Goal: Transaction & Acquisition: Purchase product/service

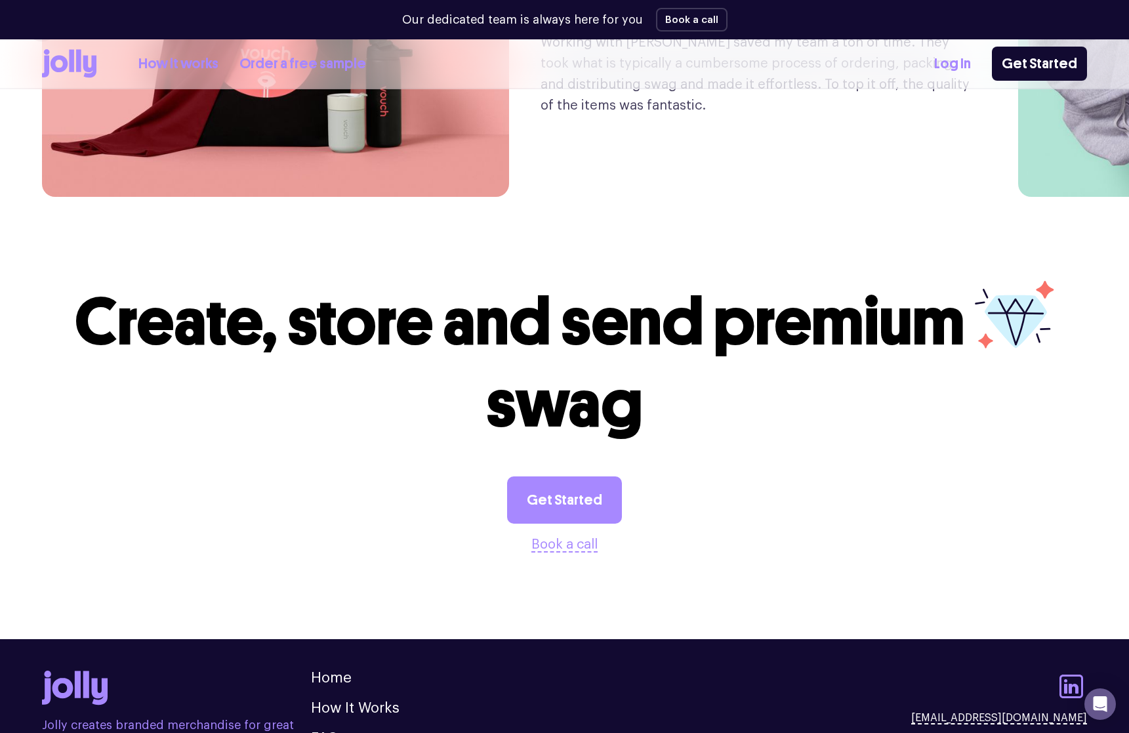
scroll to position [3410, 0]
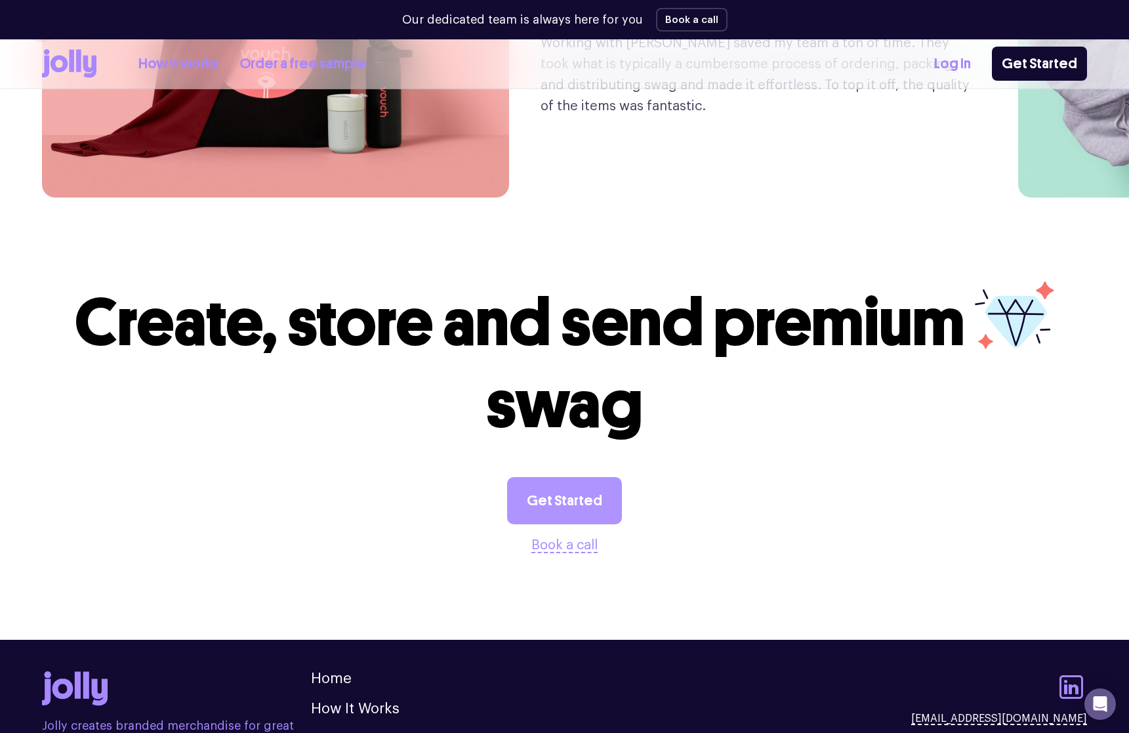
click at [581, 477] on link "Get Started" at bounding box center [564, 500] width 115 height 47
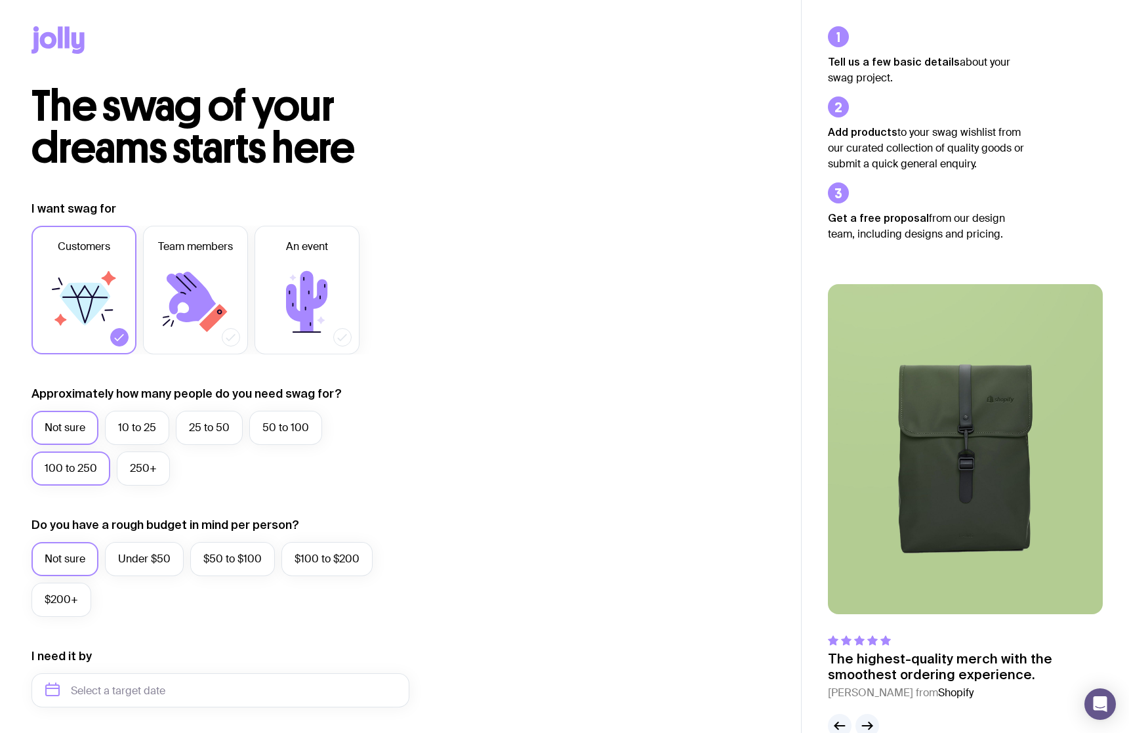
click at [79, 472] on label "100 to 250" at bounding box center [70, 468] width 79 height 34
click at [0, 0] on input "100 to 250" at bounding box center [0, 0] width 0 height 0
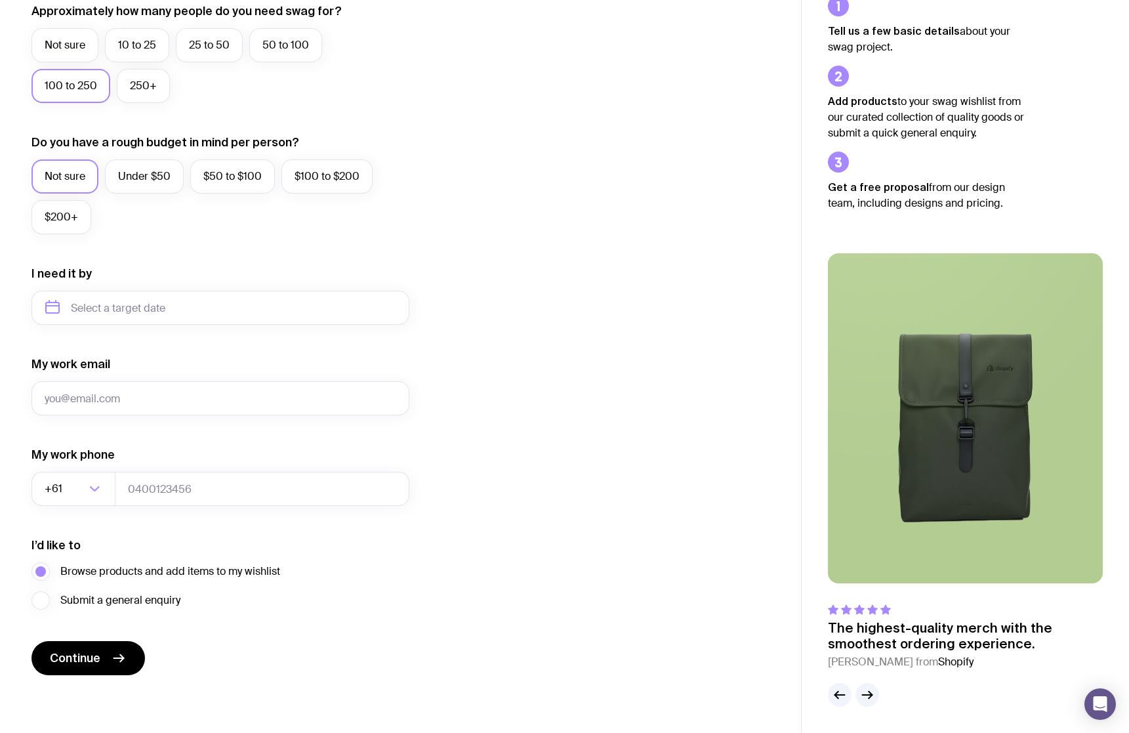
scroll to position [382, 0]
click at [91, 661] on span "Continue" at bounding box center [75, 658] width 51 height 16
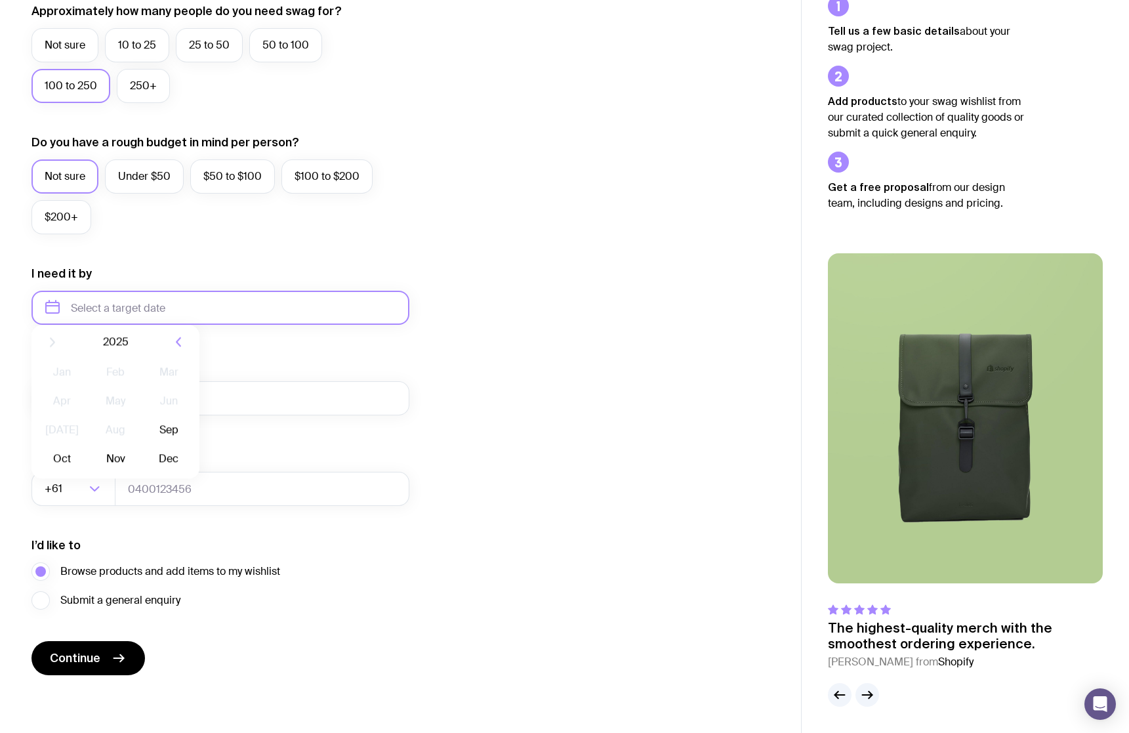
click at [118, 312] on input "text" at bounding box center [220, 308] width 378 height 34
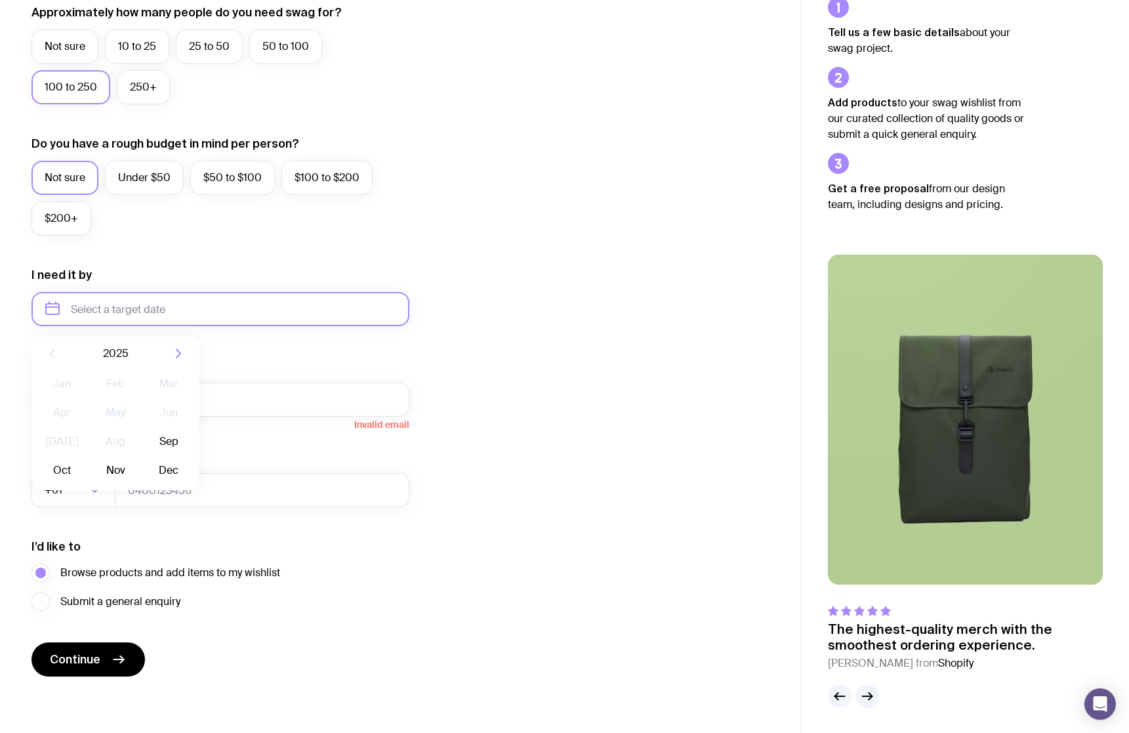
scroll to position [381, 0]
click at [115, 474] on button "Nov" at bounding box center [115, 470] width 48 height 26
type input "November 2025"
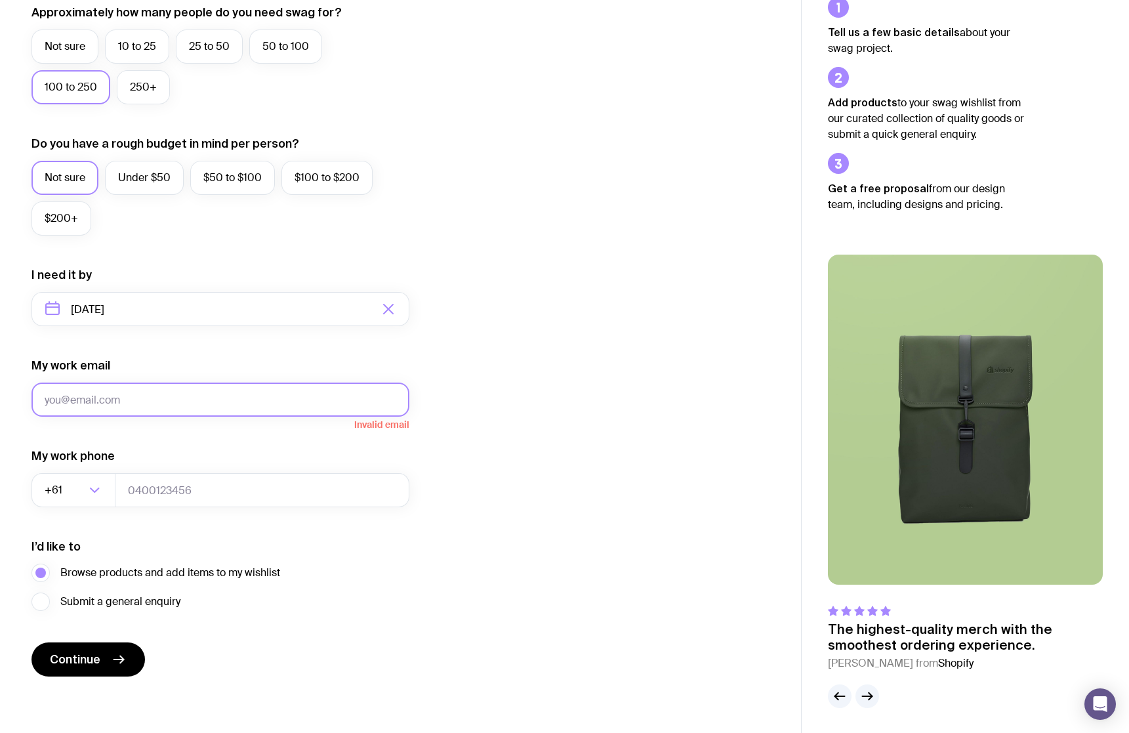
click at [258, 400] on input "My work email" at bounding box center [220, 399] width 378 height 34
type input "marketing@aacrmile.com.au"
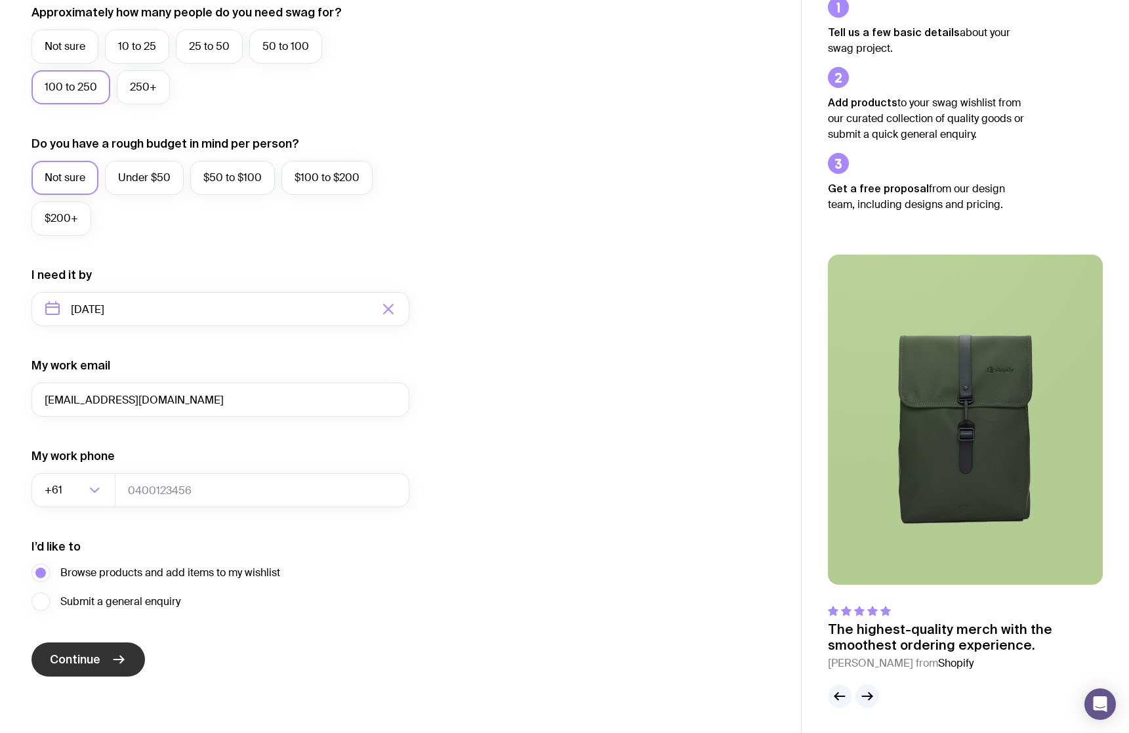
click at [113, 658] on icon "submit" at bounding box center [119, 659] width 16 height 16
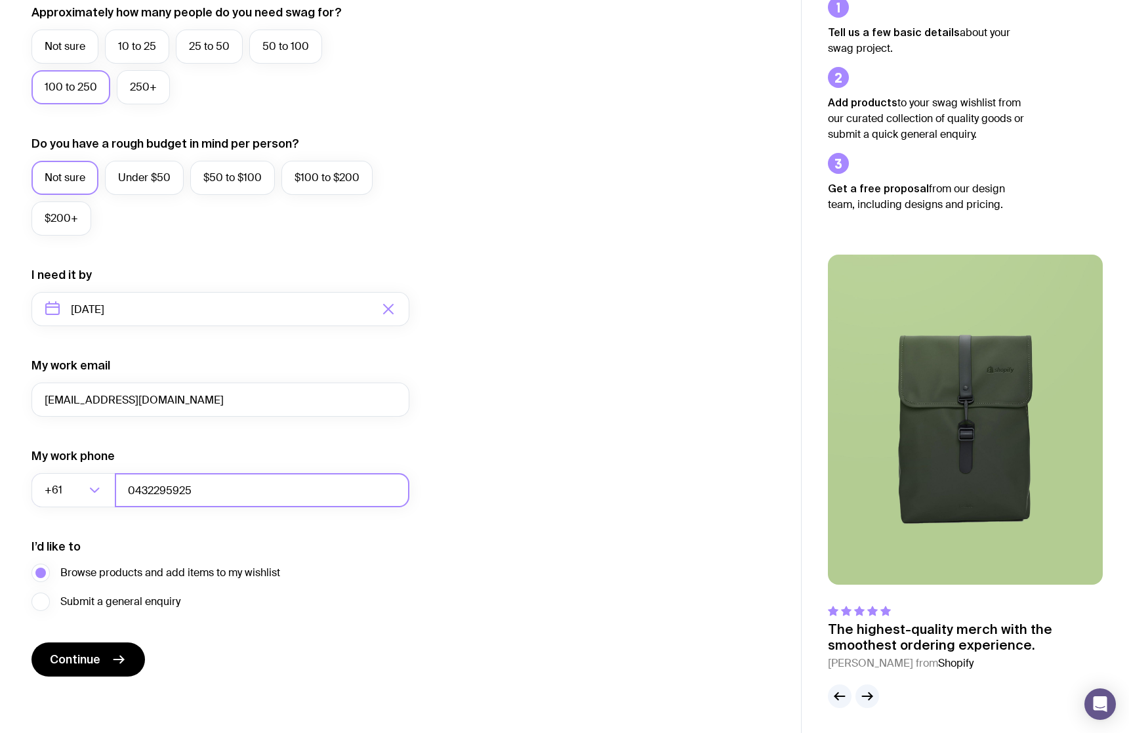
click at [132, 489] on input "0432295925" at bounding box center [262, 490] width 295 height 34
click at [134, 489] on input "0432295925" at bounding box center [262, 490] width 295 height 34
type input "432295925"
drag, startPoint x: 354, startPoint y: 602, endPoint x: 202, endPoint y: 623, distance: 153.7
click at [354, 602] on div "I’d like to Browse products and add items to my wishlist Submit a general enqui…" at bounding box center [220, 575] width 378 height 72
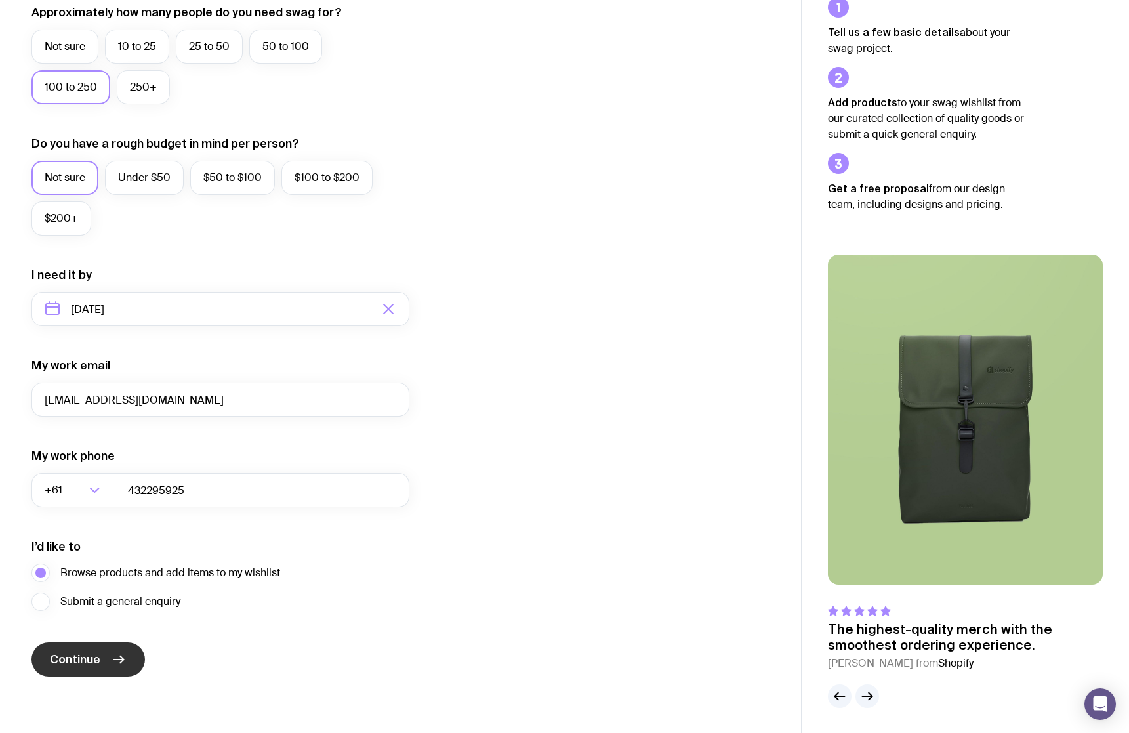
click at [117, 658] on icon "submit" at bounding box center [119, 659] width 16 height 16
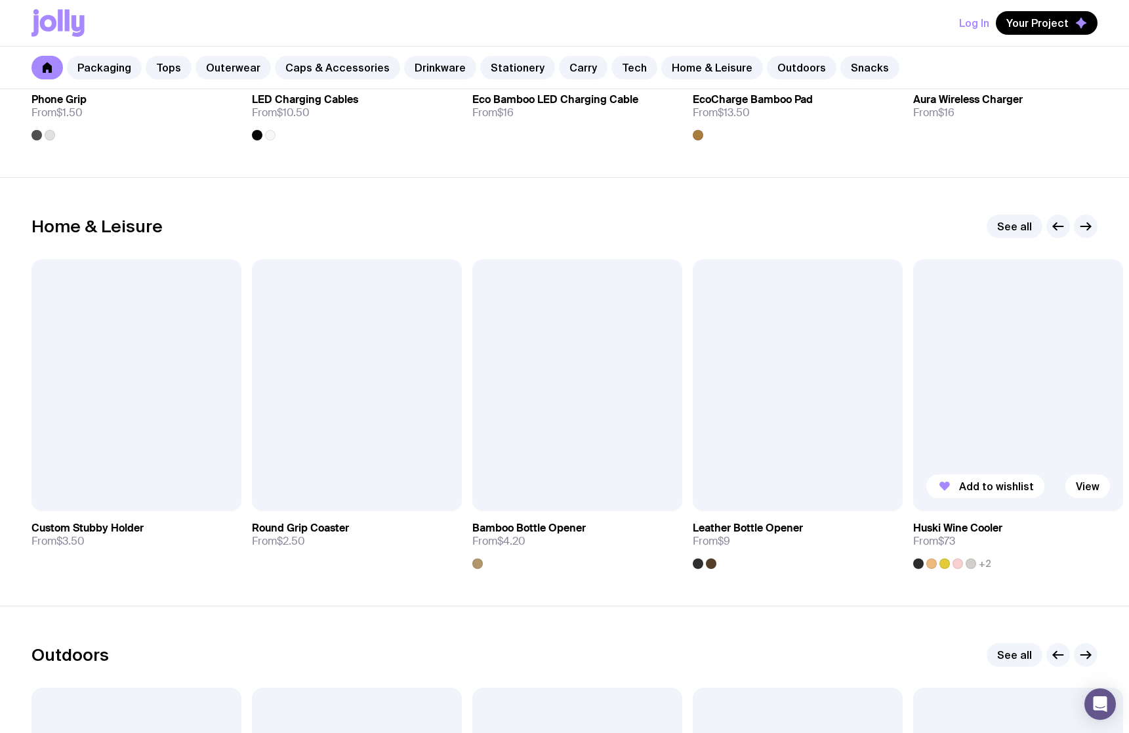
scroll to position [3470, 0]
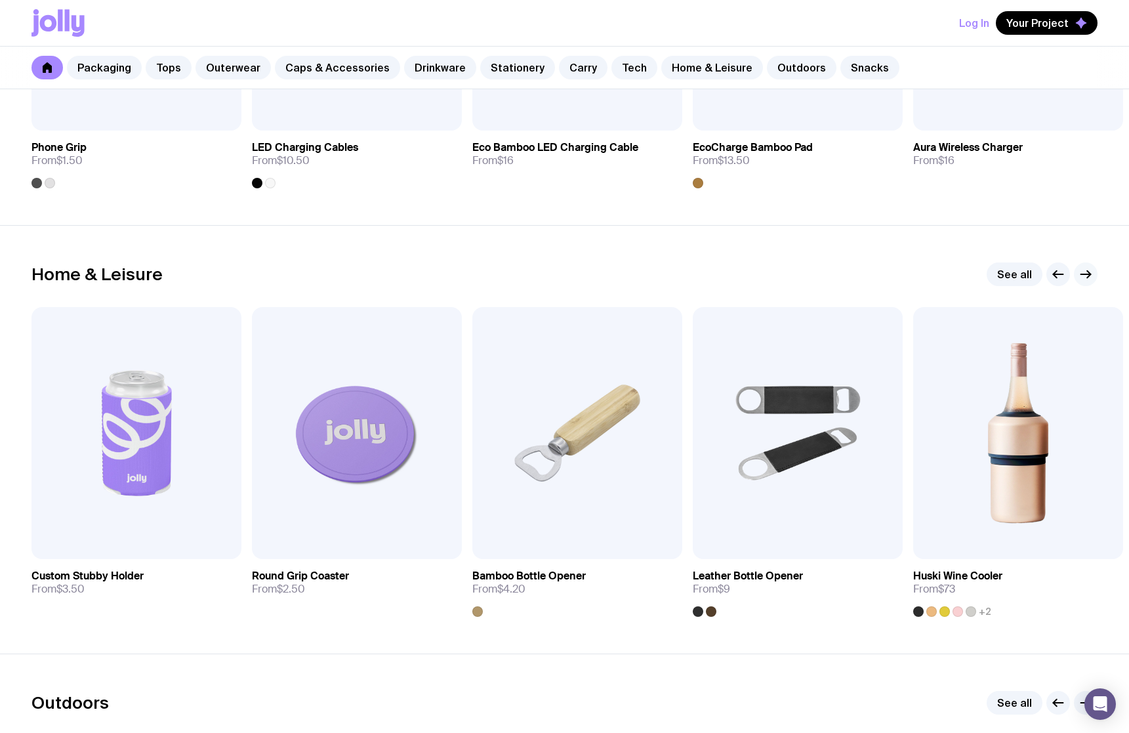
click at [1093, 273] on icon "button" at bounding box center [1086, 274] width 16 height 16
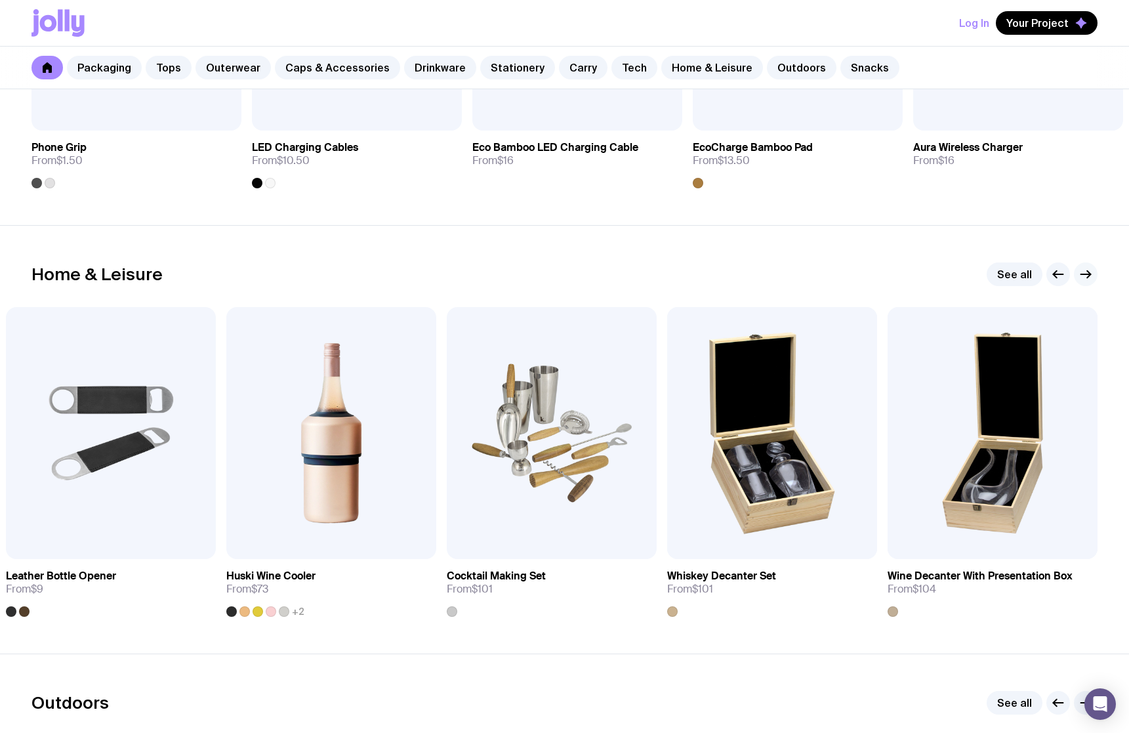
click at [1090, 274] on g "button" at bounding box center [1086, 274] width 10 height 7
click at [1081, 274] on icon "button" at bounding box center [1086, 274] width 16 height 16
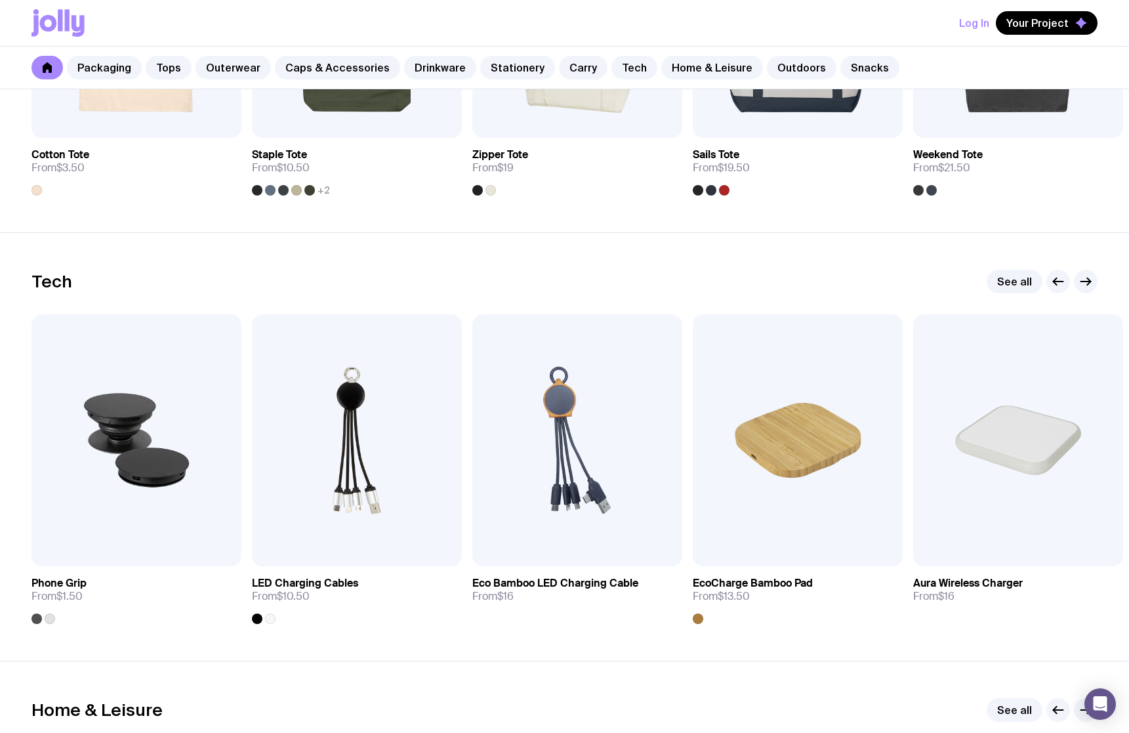
scroll to position [3026, 0]
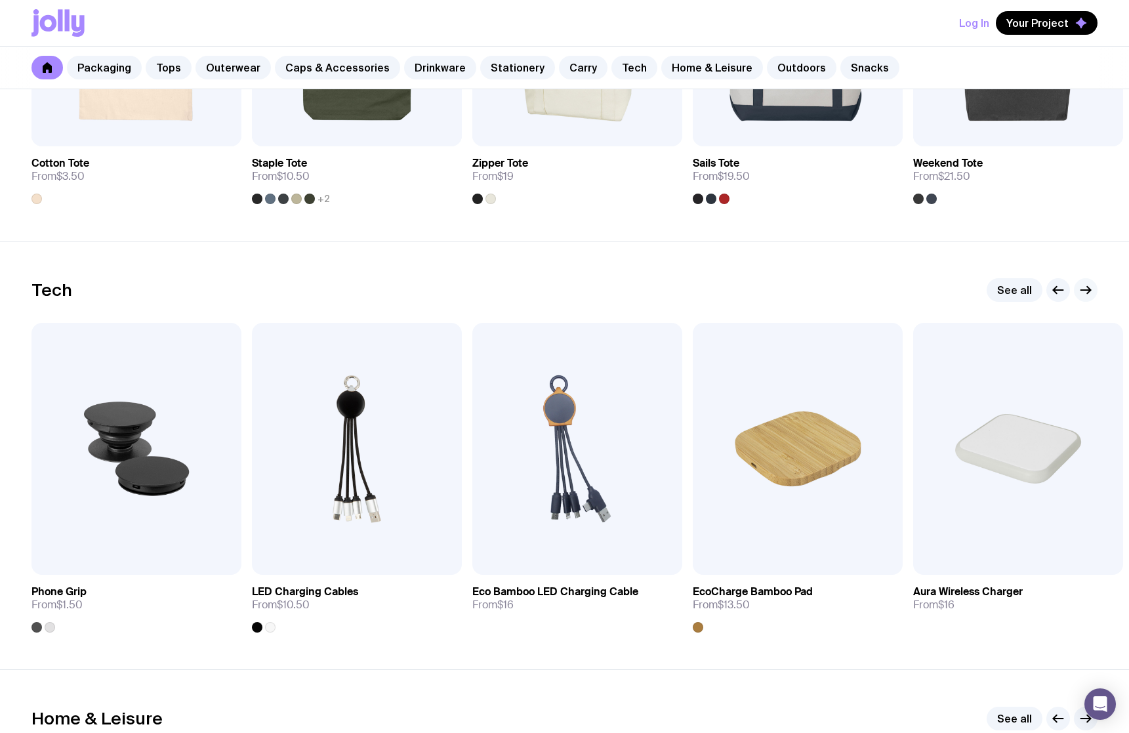
click at [1089, 289] on icon "button" at bounding box center [1088, 290] width 3 height 7
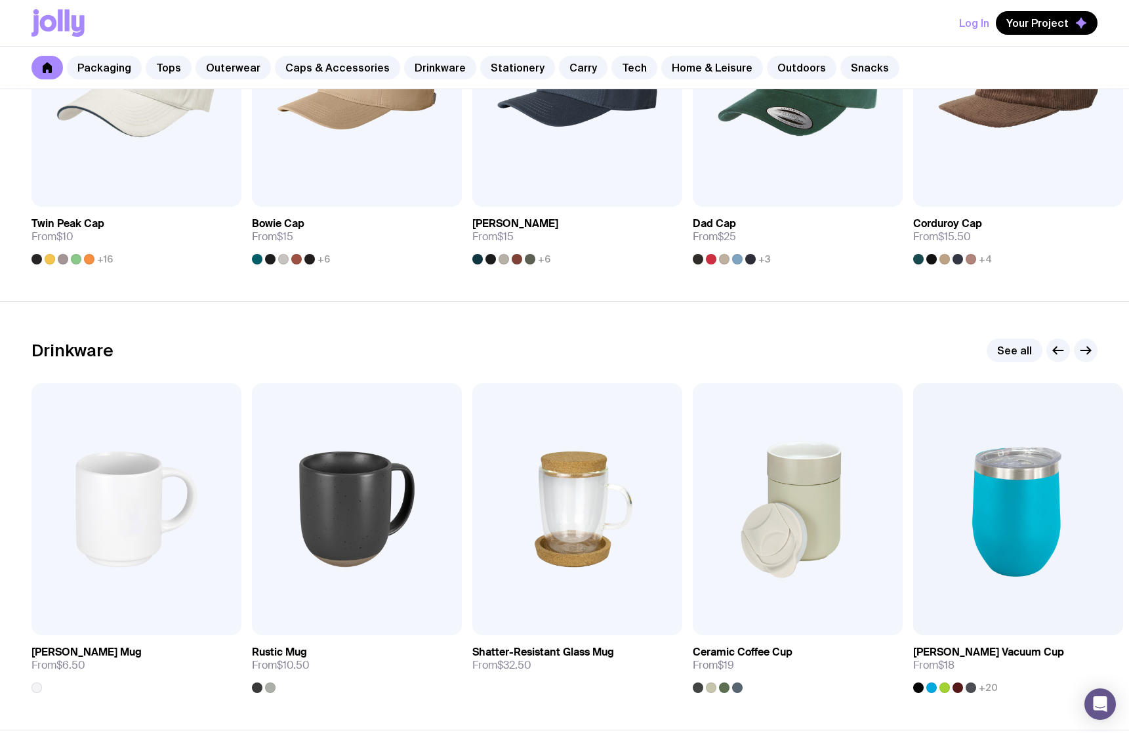
scroll to position [1659, 0]
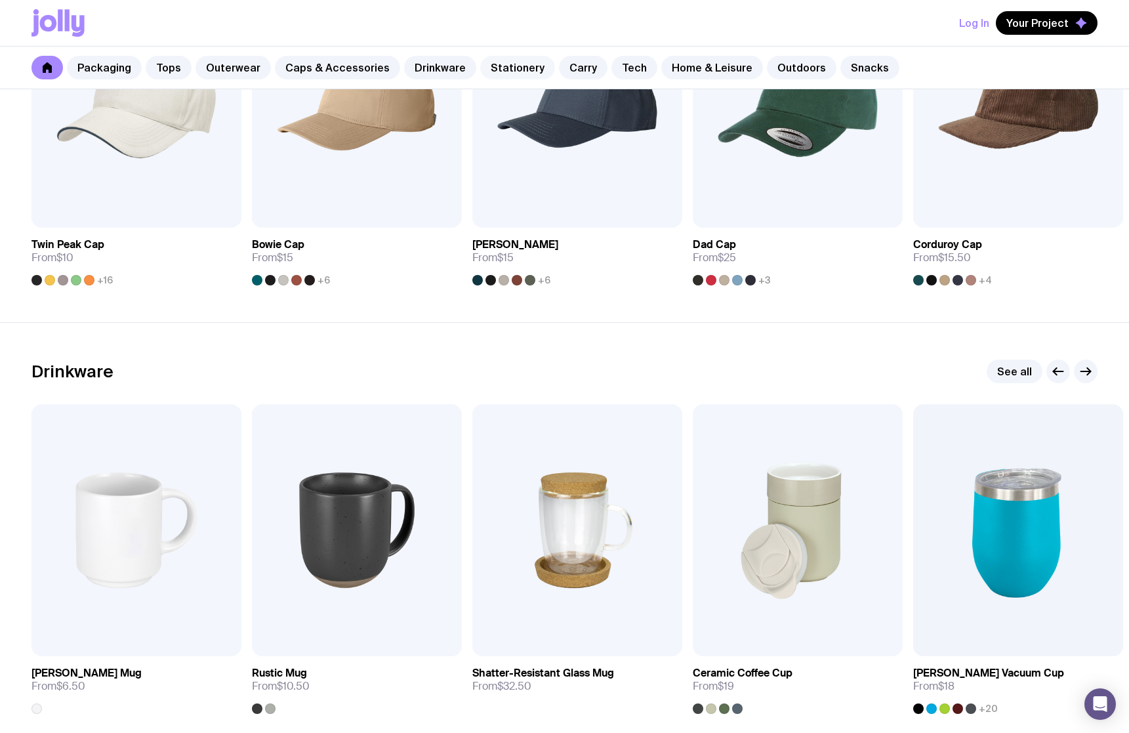
click at [491, 67] on link "Stationery" at bounding box center [517, 68] width 75 height 24
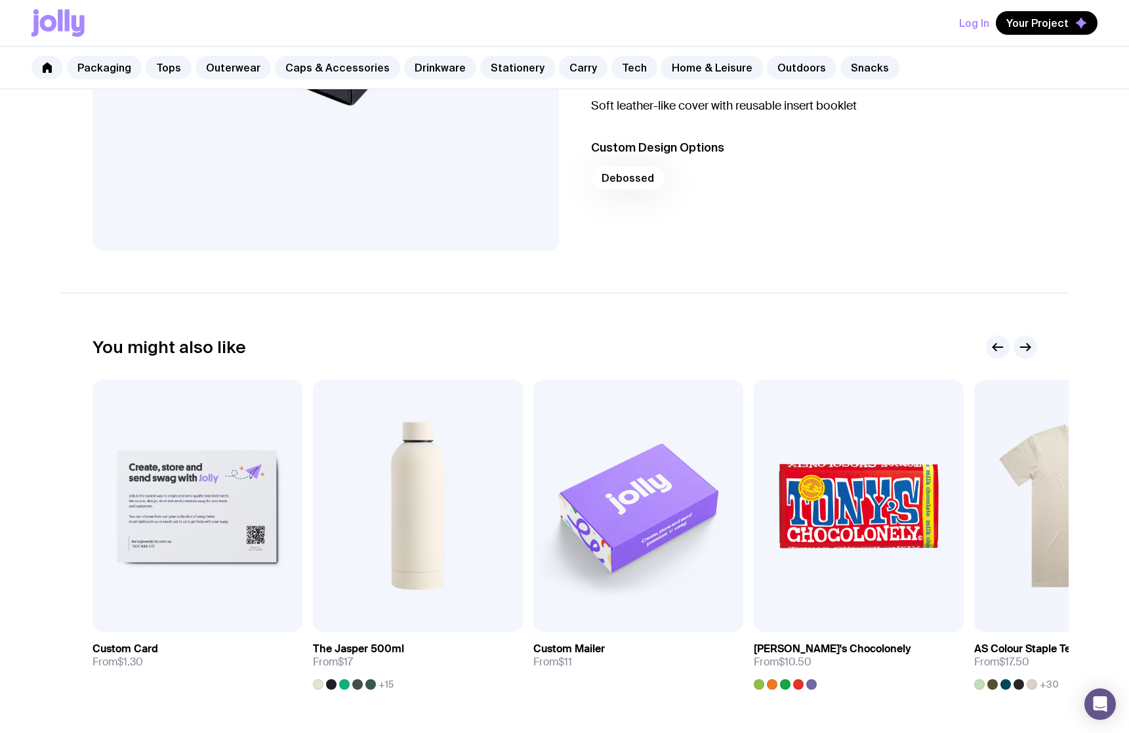
scroll to position [463, 0]
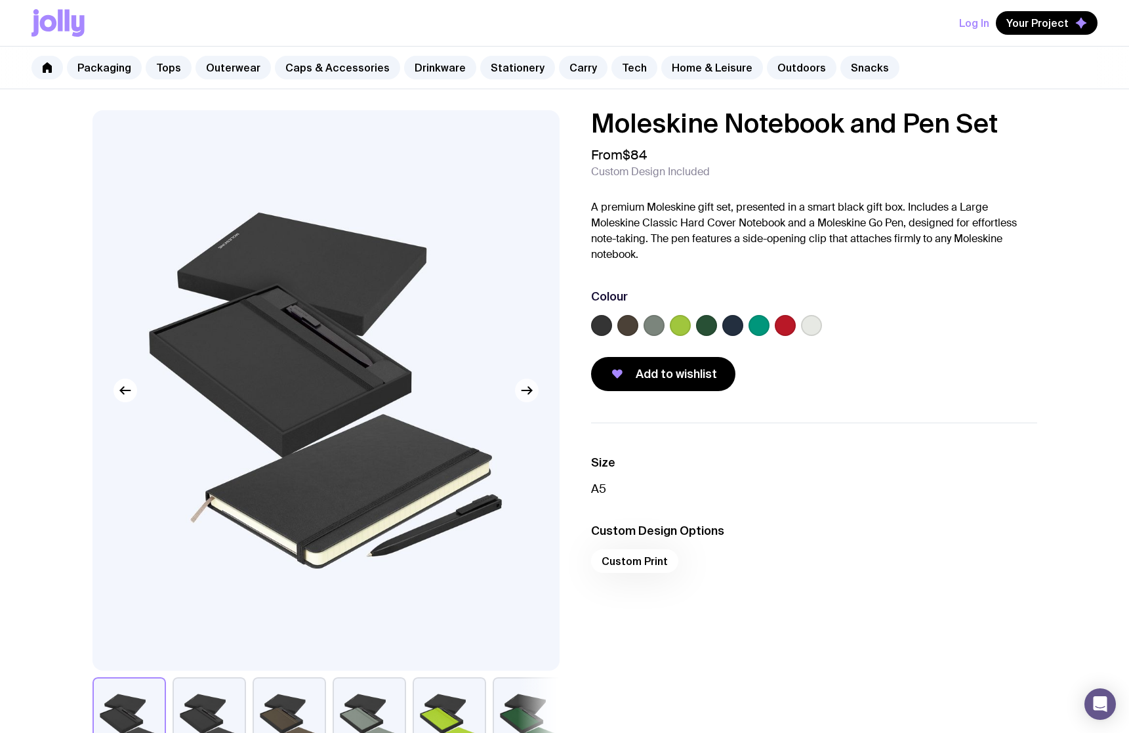
click at [535, 397] on button "button" at bounding box center [527, 391] width 24 height 24
click at [531, 394] on icon "button" at bounding box center [527, 390] width 16 height 16
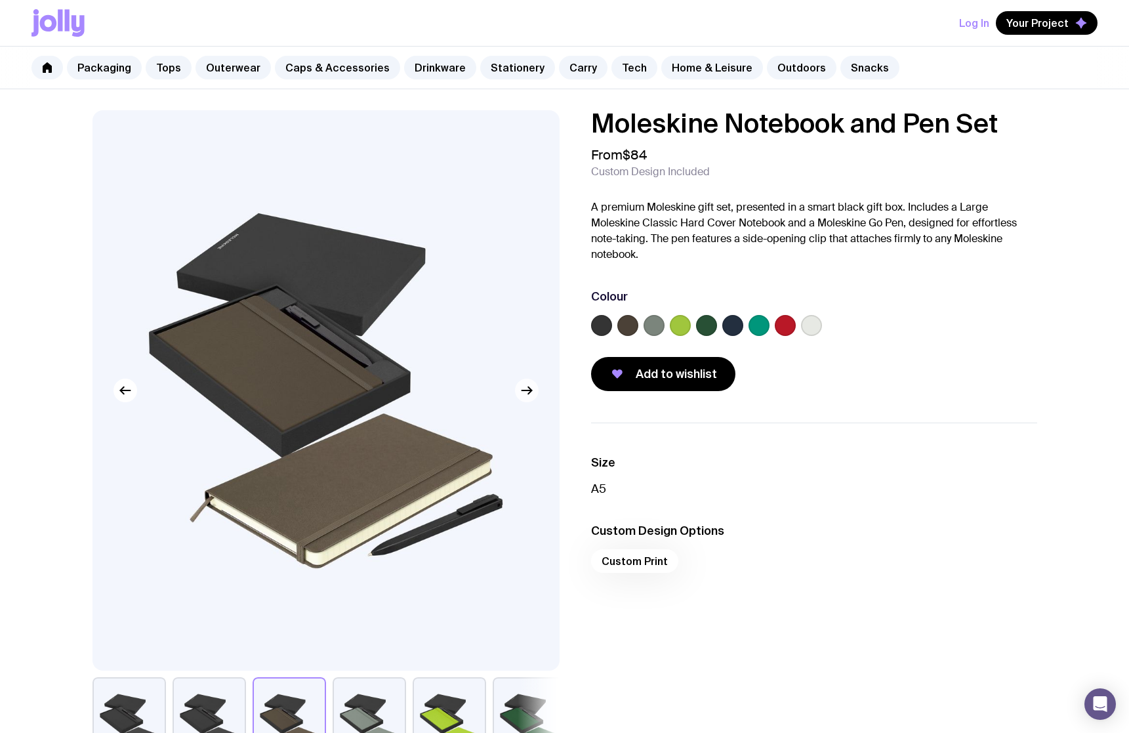
click at [530, 394] on icon "button" at bounding box center [527, 390] width 16 height 16
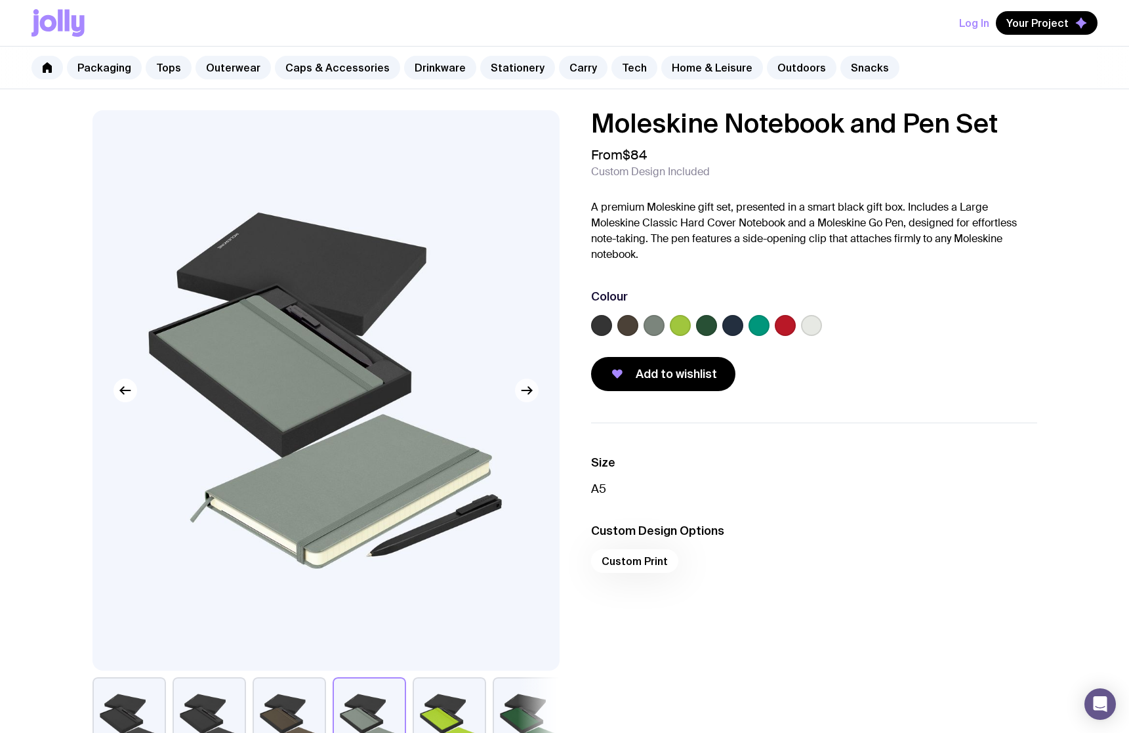
click at [530, 394] on icon "button" at bounding box center [527, 390] width 16 height 16
